Goal: Information Seeking & Learning: Learn about a topic

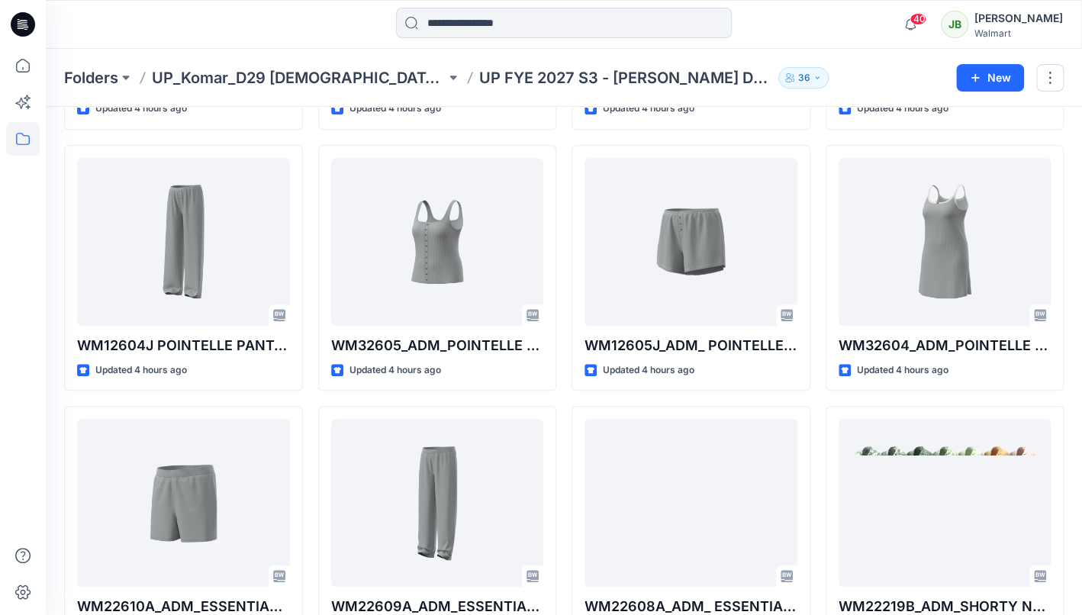
scroll to position [286, 0]
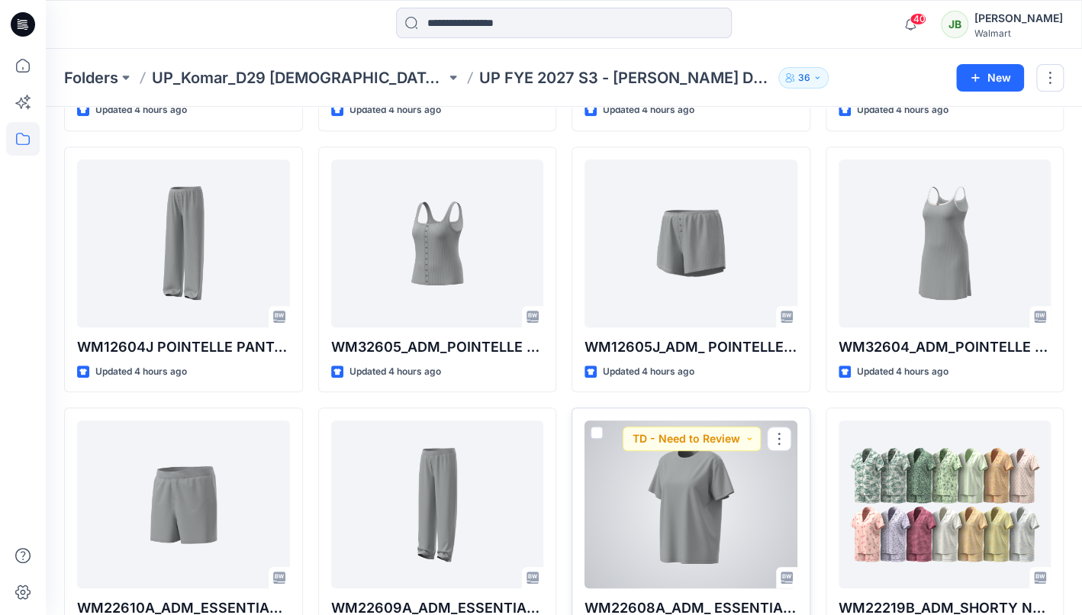
click at [797, 499] on div "WM22608A_ADM_ ESSENTIALS TEE Updated 4 hours ago TD - Need to Review" at bounding box center [691, 531] width 239 height 246
click at [766, 497] on div at bounding box center [691, 504] width 213 height 168
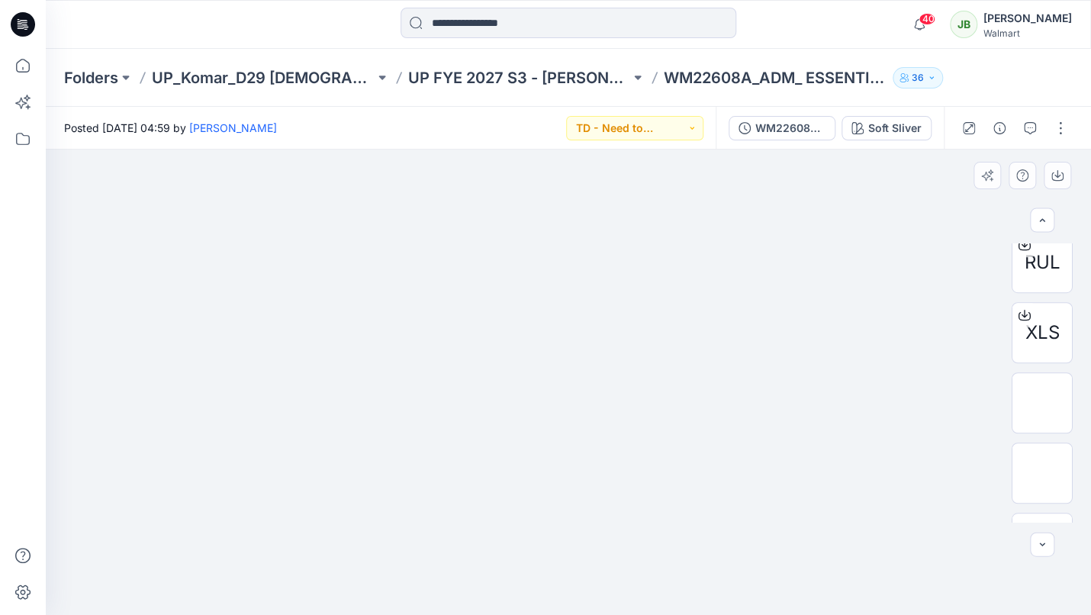
scroll to position [498, 0]
click at [1041, 414] on img at bounding box center [1042, 408] width 17 height 16
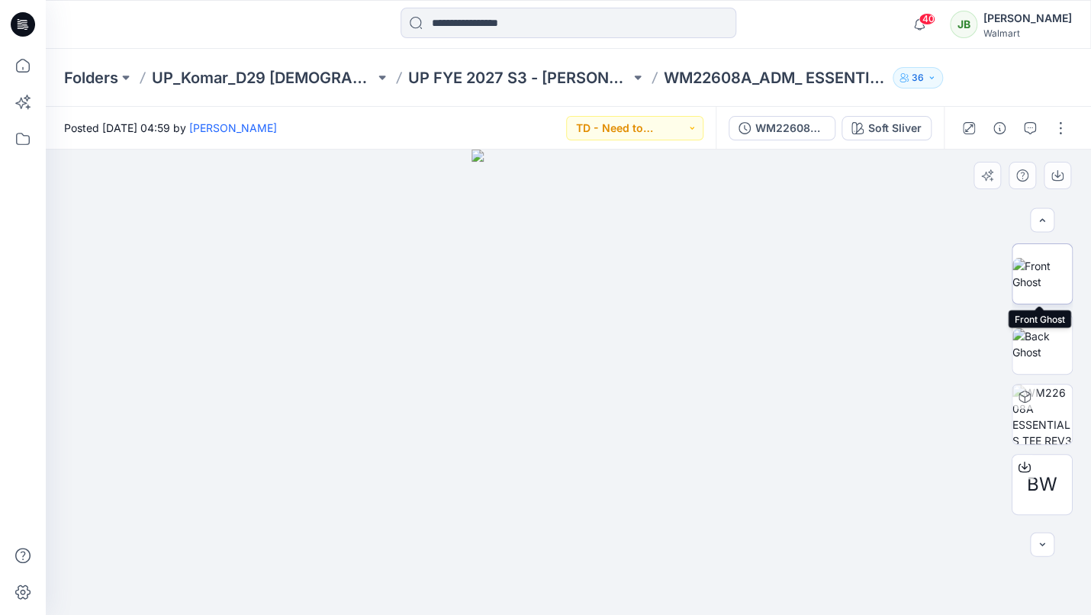
click at [1042, 268] on img at bounding box center [1043, 274] width 60 height 32
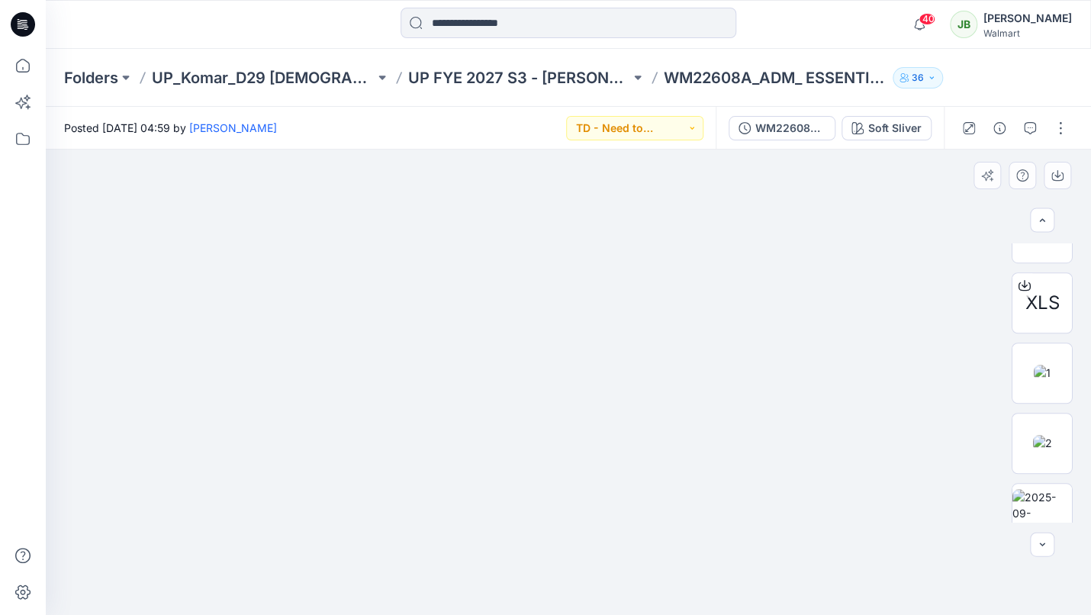
scroll to position [554, 0]
click at [1040, 358] on img at bounding box center [1042, 351] width 17 height 16
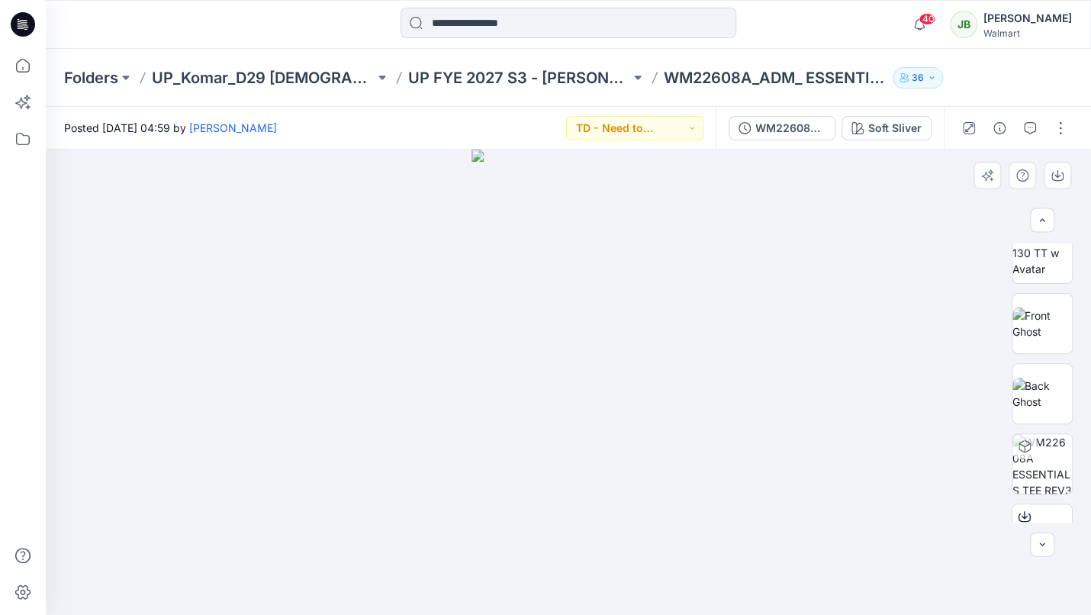
scroll to position [0, 0]
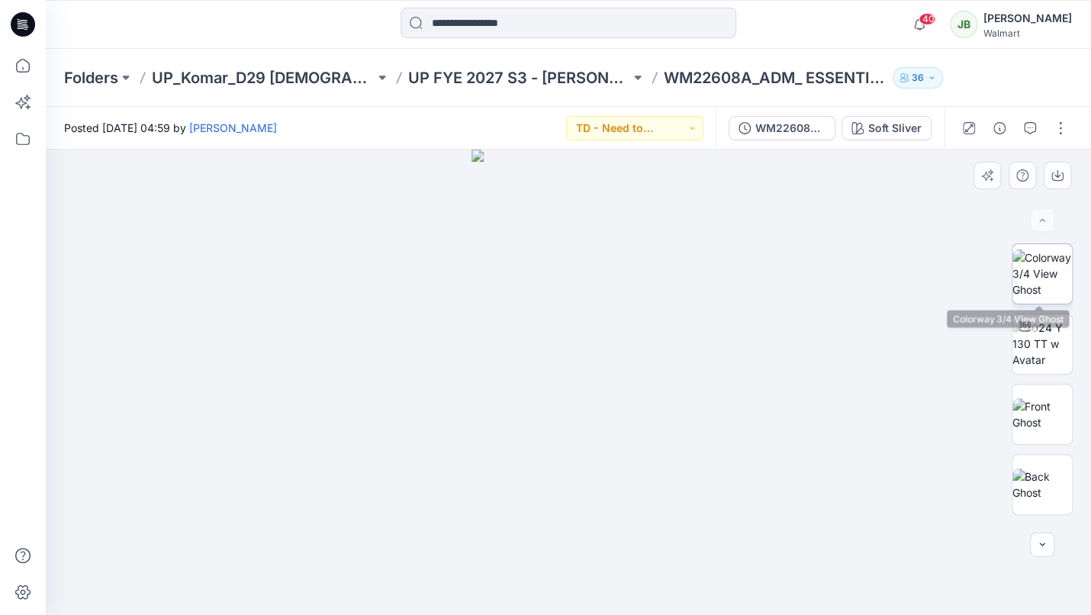
click at [1032, 254] on img at bounding box center [1043, 274] width 60 height 48
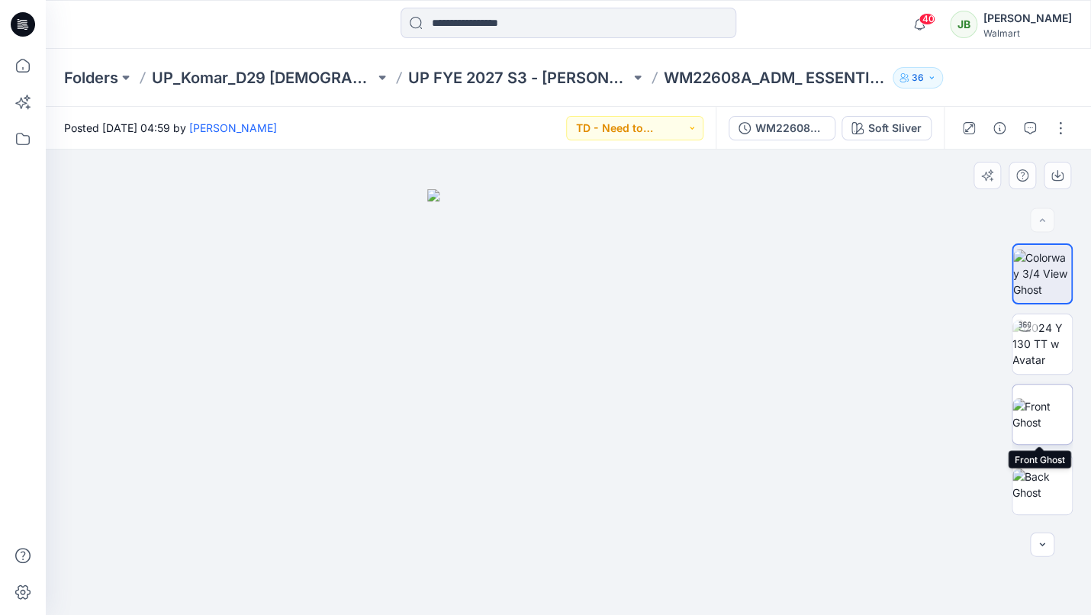
click at [1044, 414] on img at bounding box center [1043, 414] width 60 height 32
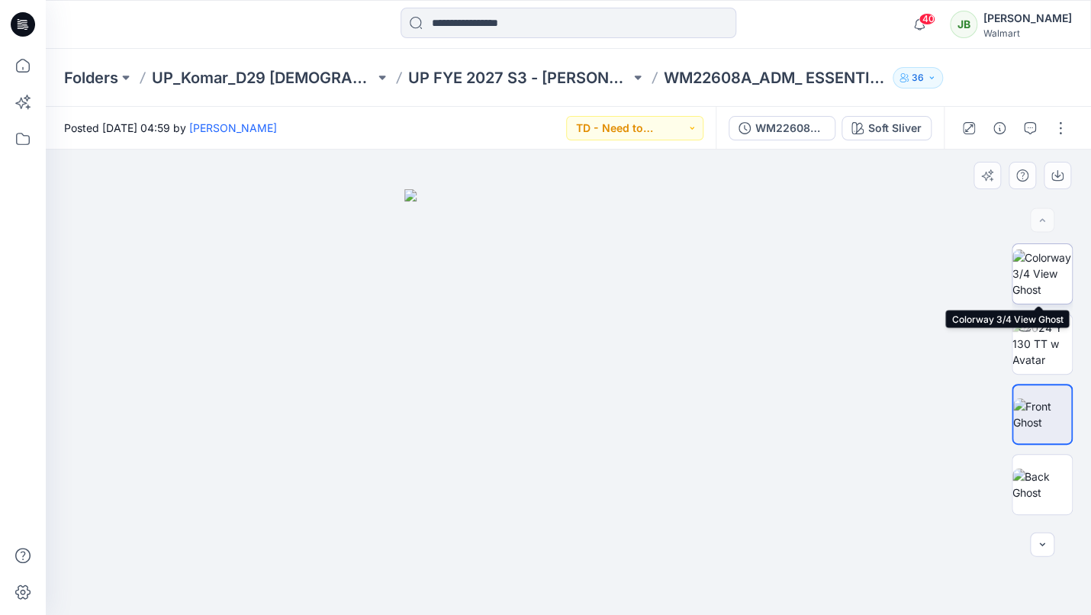
click at [1039, 289] on img at bounding box center [1043, 274] width 60 height 48
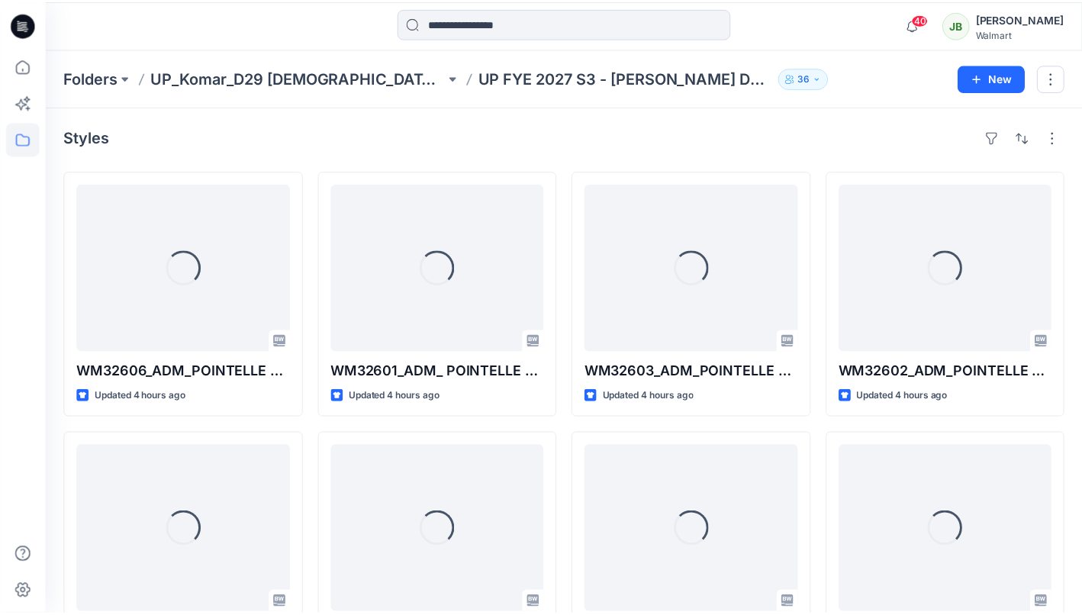
scroll to position [286, 0]
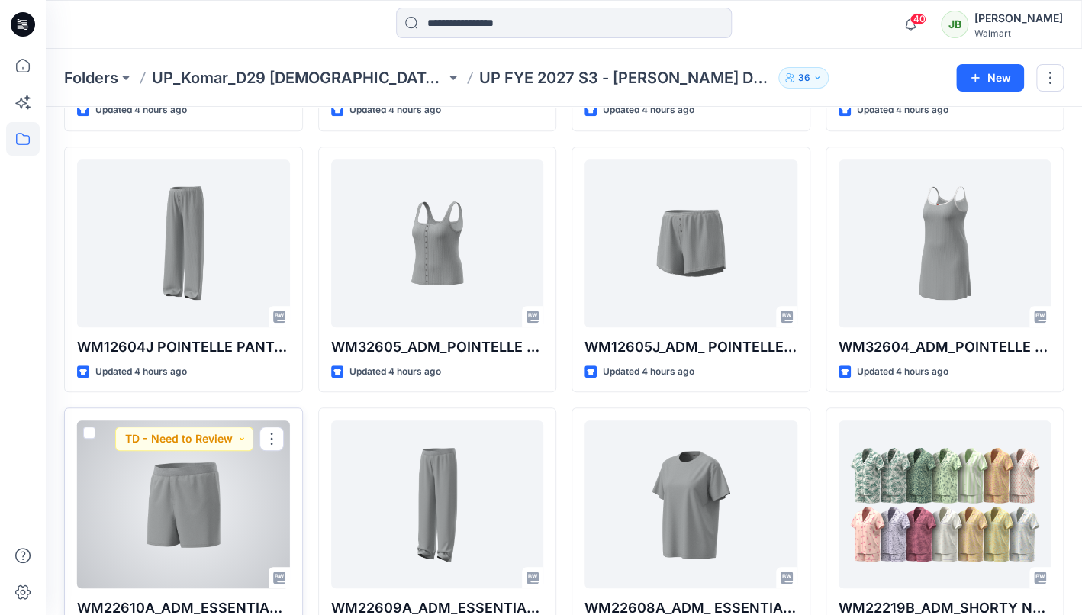
click at [245, 501] on div at bounding box center [183, 504] width 213 height 168
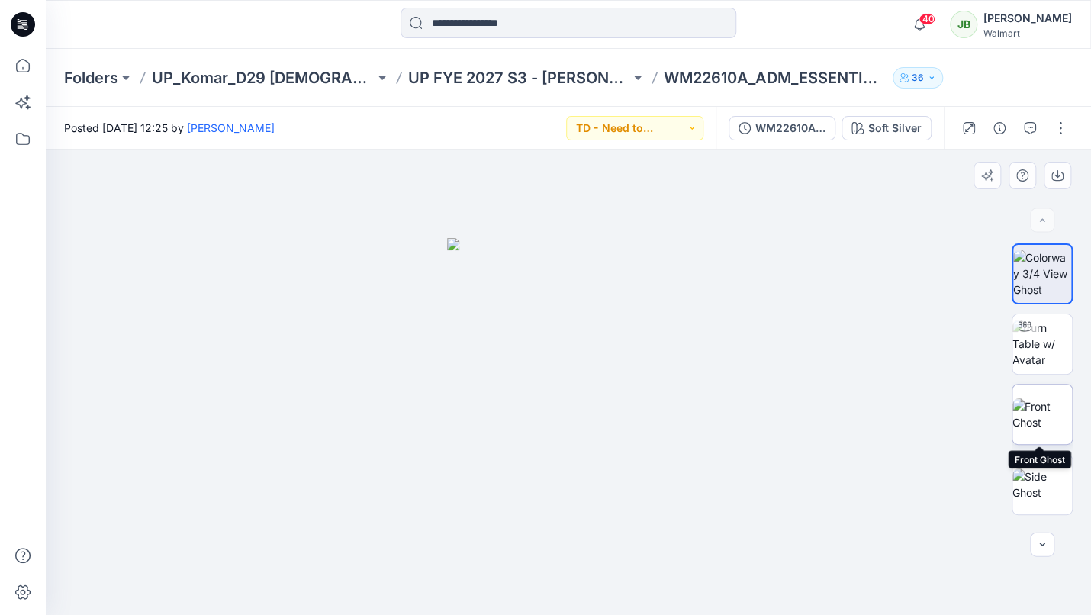
click at [1031, 408] on img at bounding box center [1043, 414] width 60 height 32
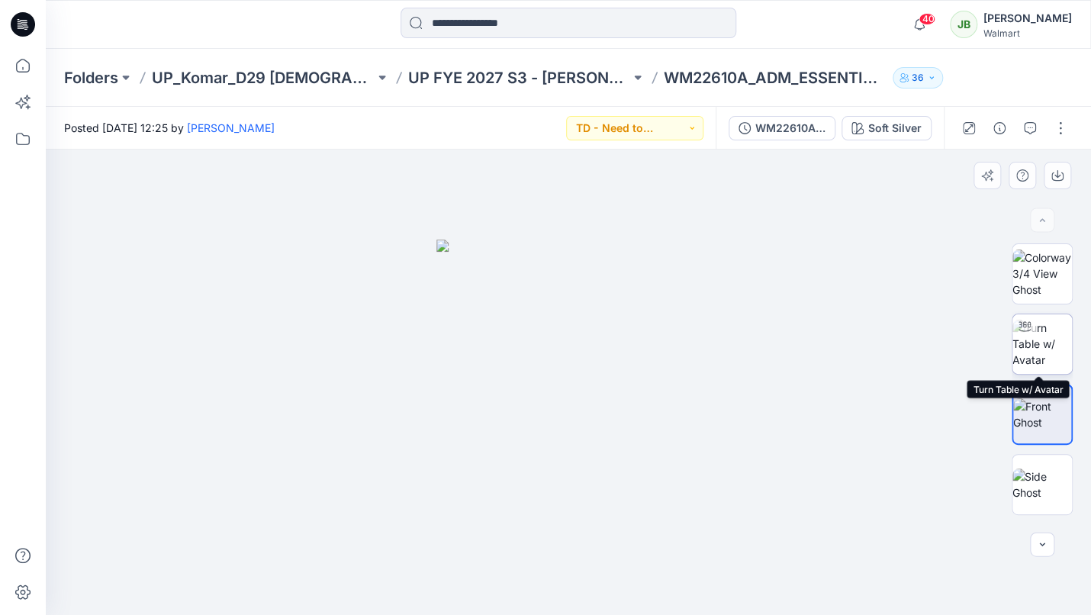
click at [1050, 351] on img at bounding box center [1043, 344] width 60 height 48
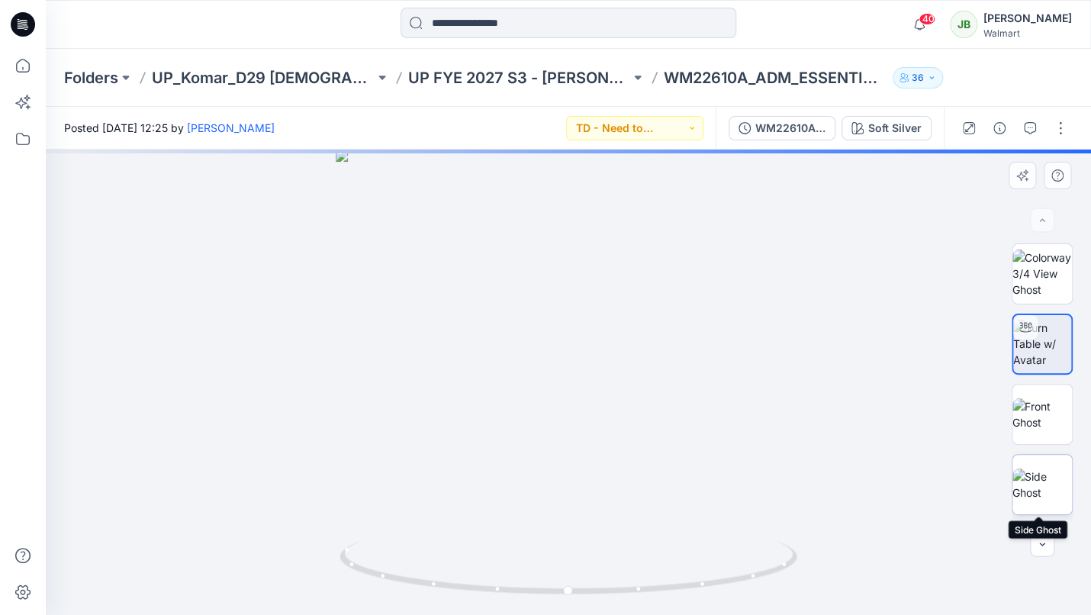
click at [1038, 476] on img at bounding box center [1043, 485] width 60 height 32
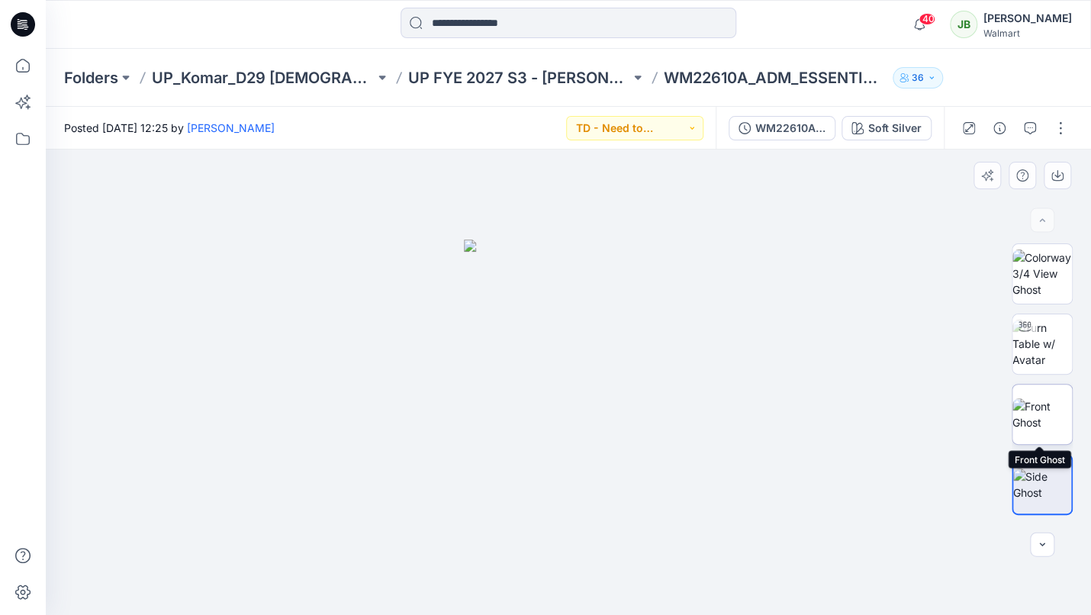
click at [1049, 398] on img at bounding box center [1043, 414] width 60 height 32
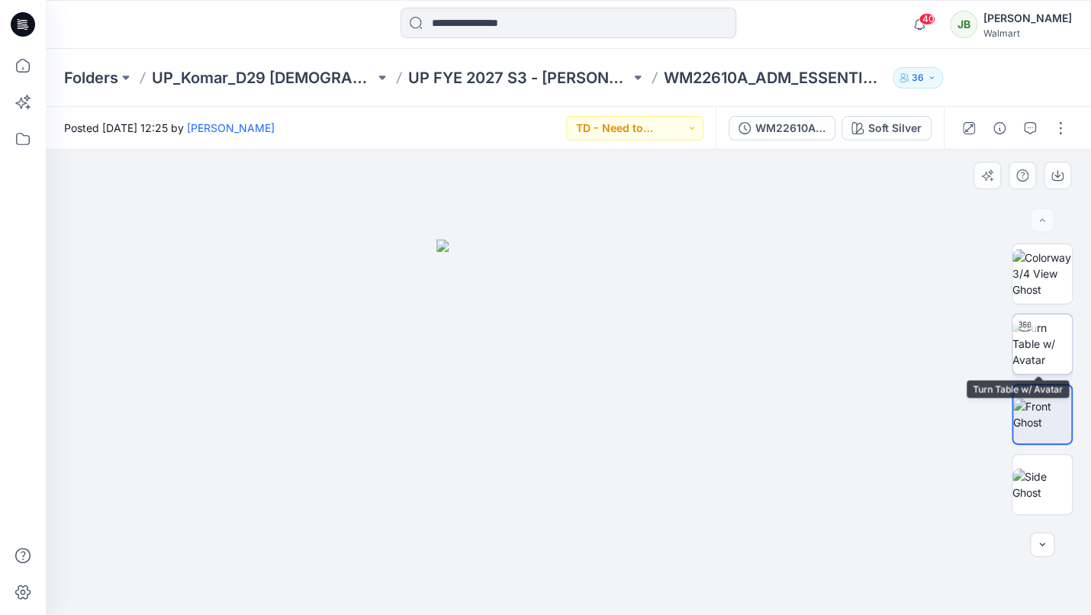
click at [1048, 343] on img at bounding box center [1043, 344] width 60 height 48
